Goal: Transaction & Acquisition: Subscribe to service/newsletter

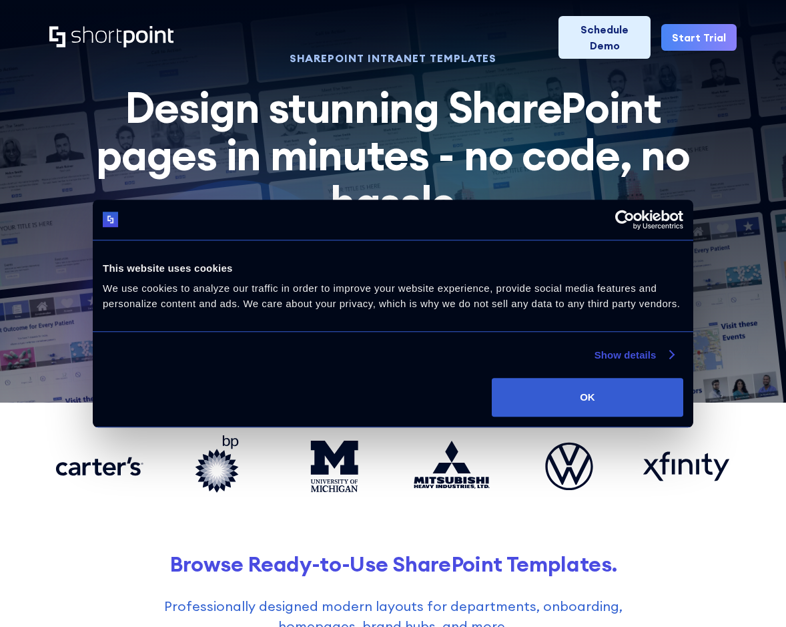
click at [634, 358] on link "Show details" at bounding box center [634, 355] width 79 height 16
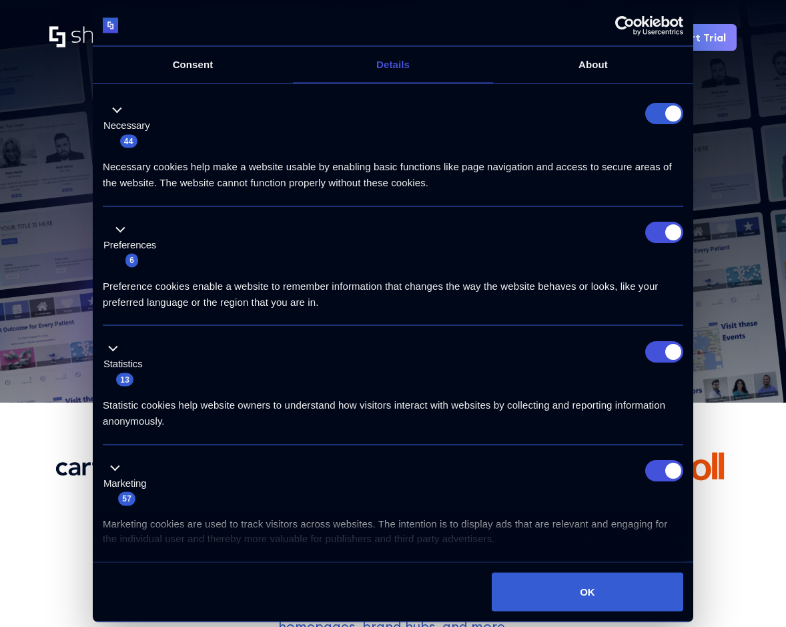
click at [666, 113] on form at bounding box center [665, 112] width 38 height 21
click at [663, 110] on form at bounding box center [665, 112] width 38 height 21
click at [670, 237] on input "Preferences" at bounding box center [665, 232] width 38 height 21
checkbox input "false"
click at [664, 345] on input "Statistics" at bounding box center [665, 350] width 38 height 21
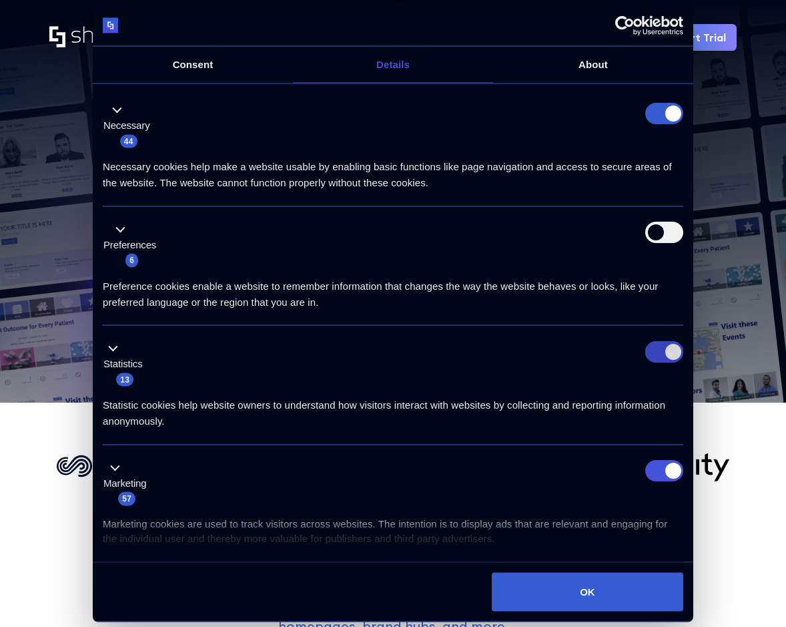
checkbox input "false"
click at [667, 475] on input "Marketing" at bounding box center [665, 470] width 38 height 21
checkbox input "false"
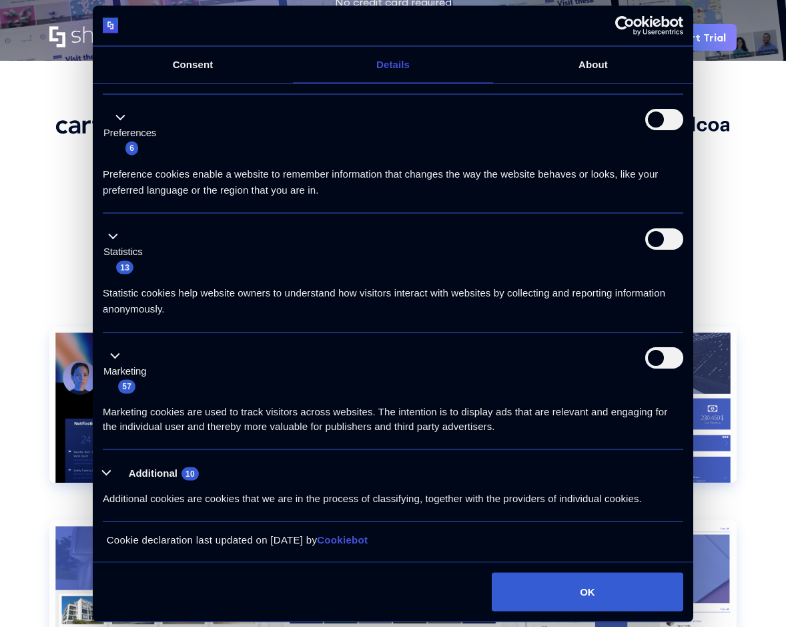
scroll to position [349, 0]
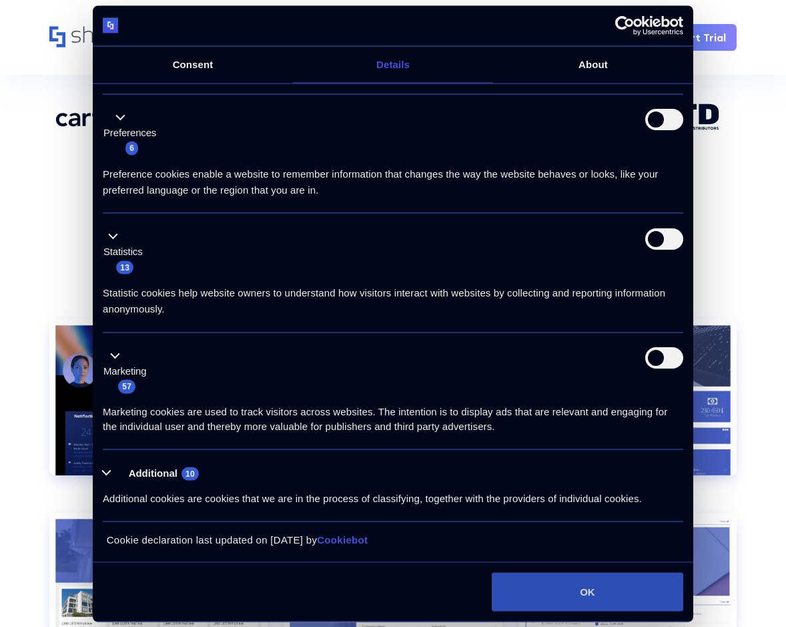
click at [605, 593] on button "OK" at bounding box center [588, 591] width 192 height 39
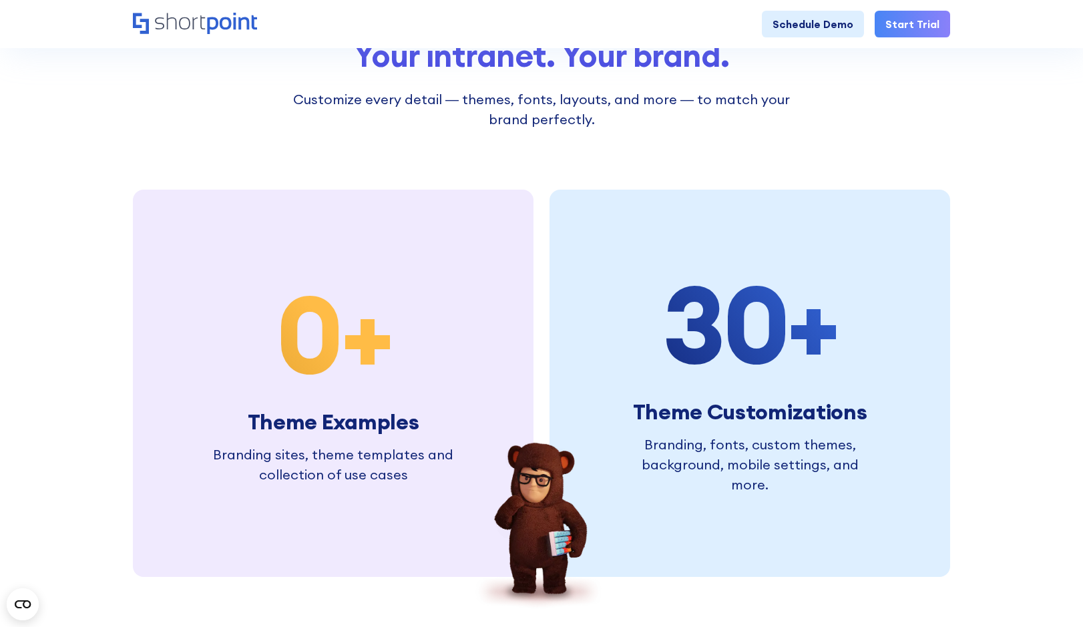
scroll to position [3961, 0]
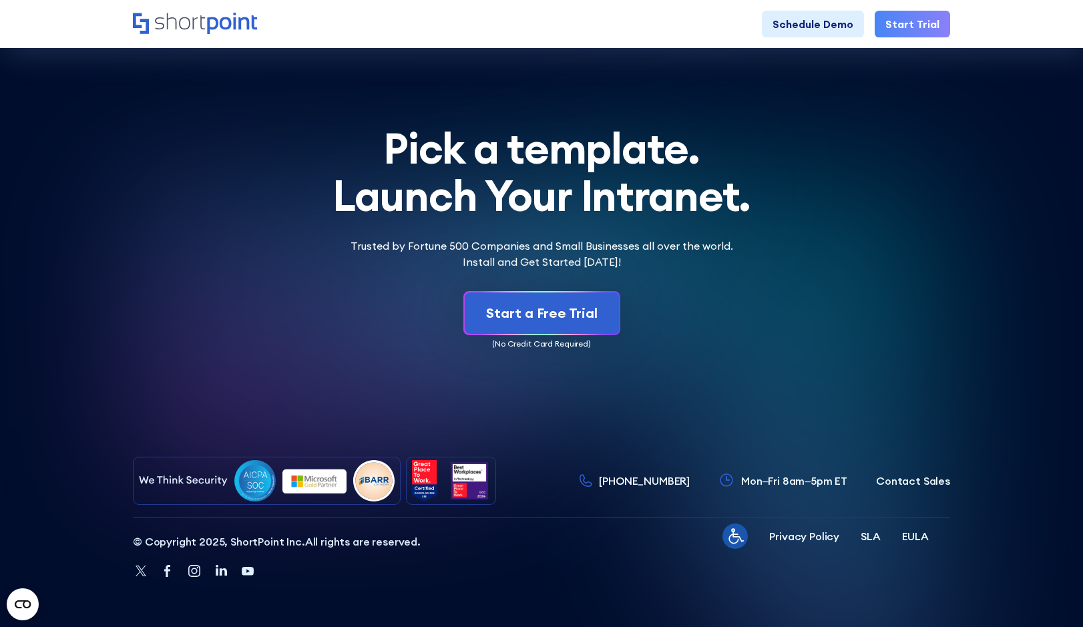
click at [705, 331] on div "Start a Free Trial" at bounding box center [541, 313] width 817 height 44
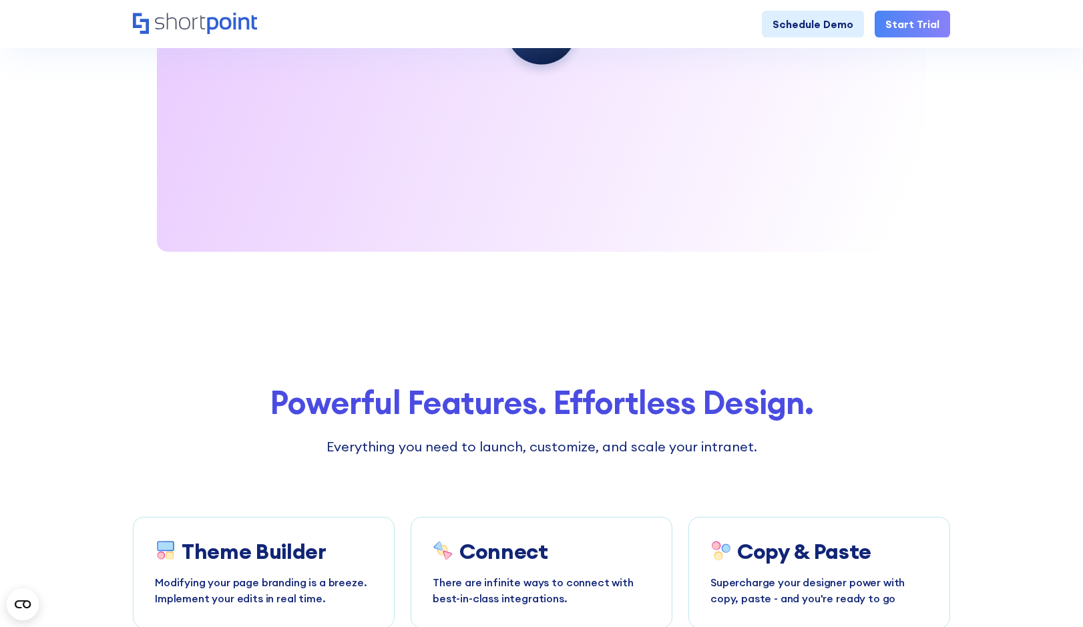
scroll to position [1722, 0]
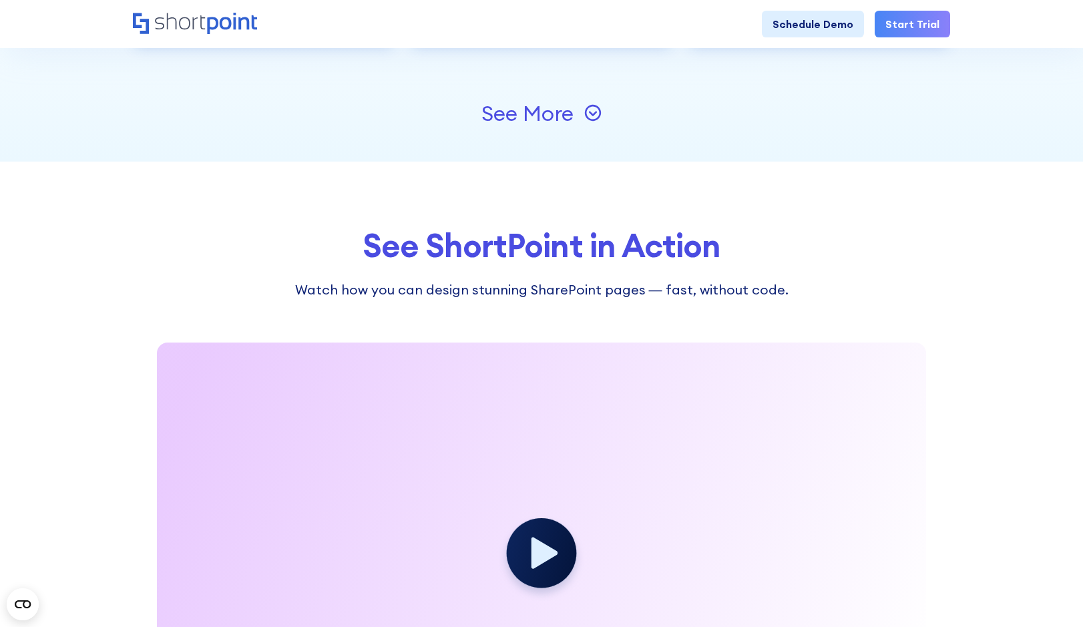
click at [597, 115] on icon at bounding box center [592, 112] width 17 height 17
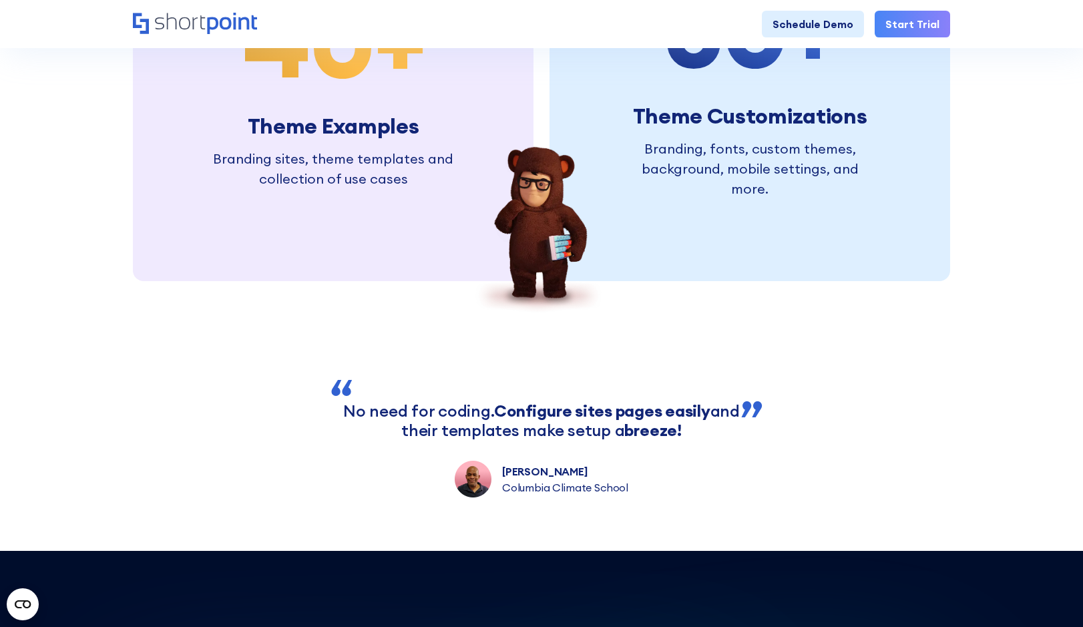
scroll to position [4409, 0]
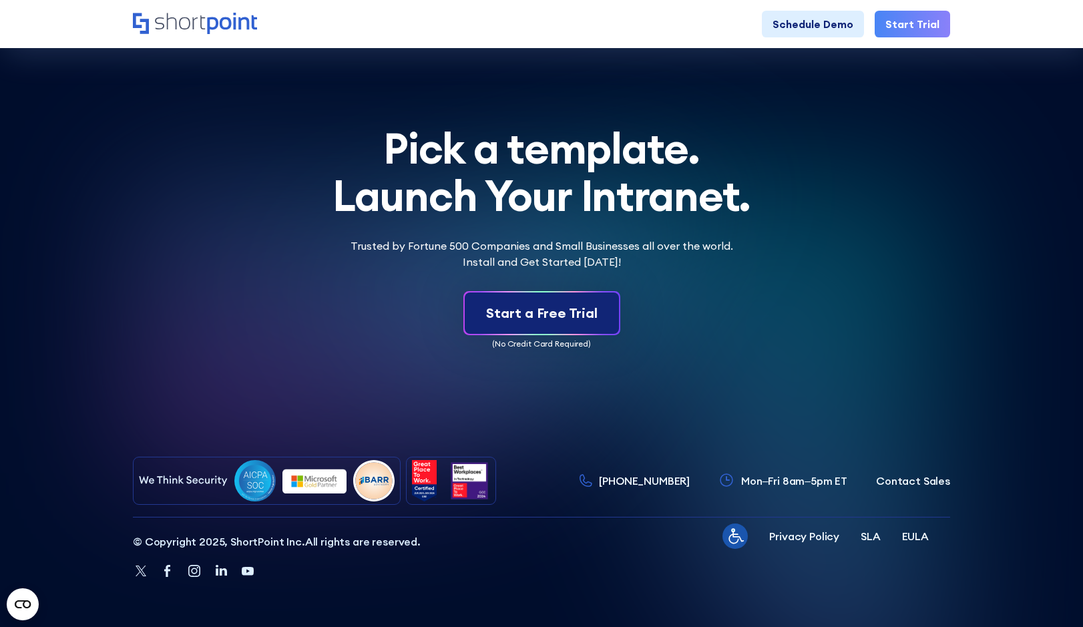
click at [535, 308] on div "Start a Free Trial" at bounding box center [541, 313] width 111 height 20
